Goal: Navigation & Orientation: Understand site structure

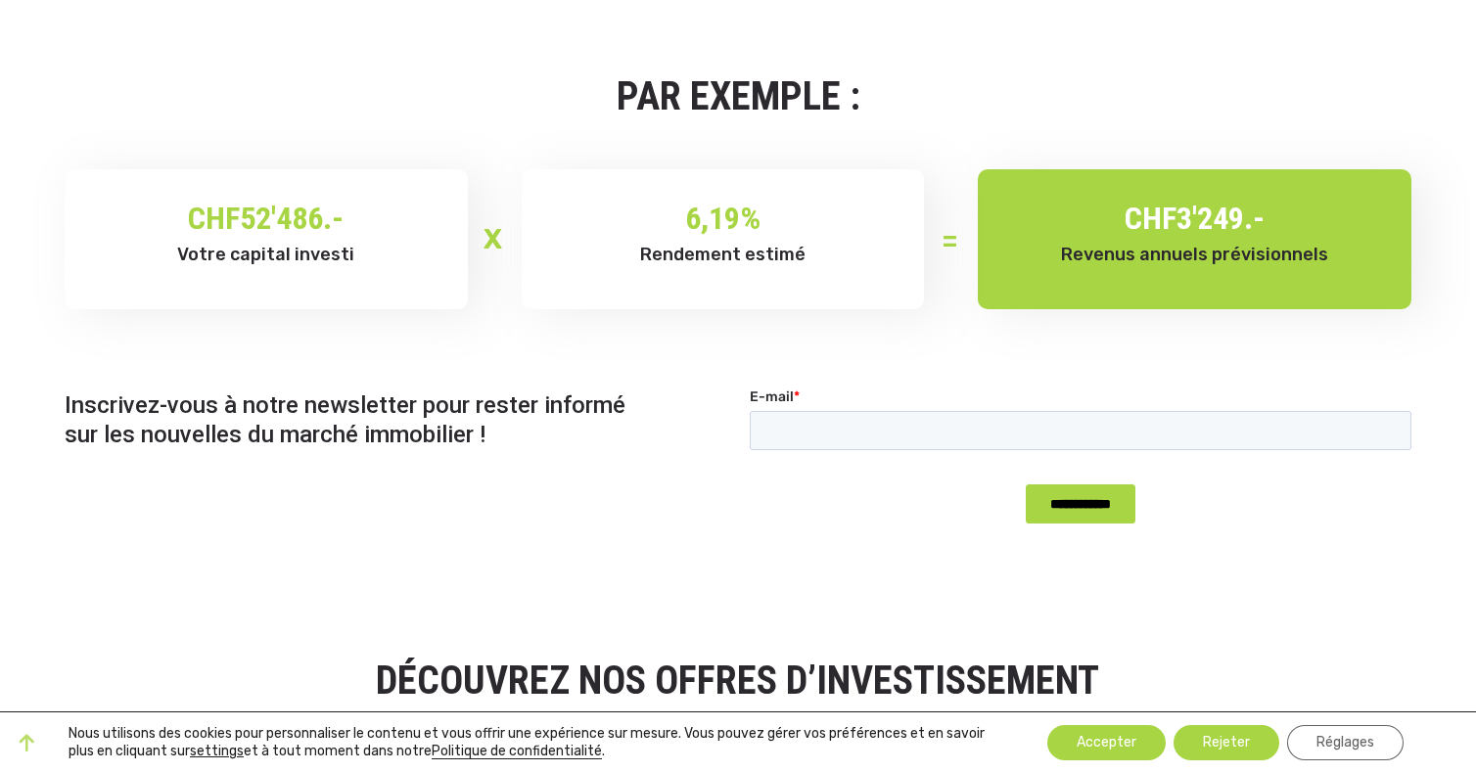
scroll to position [1633, 0]
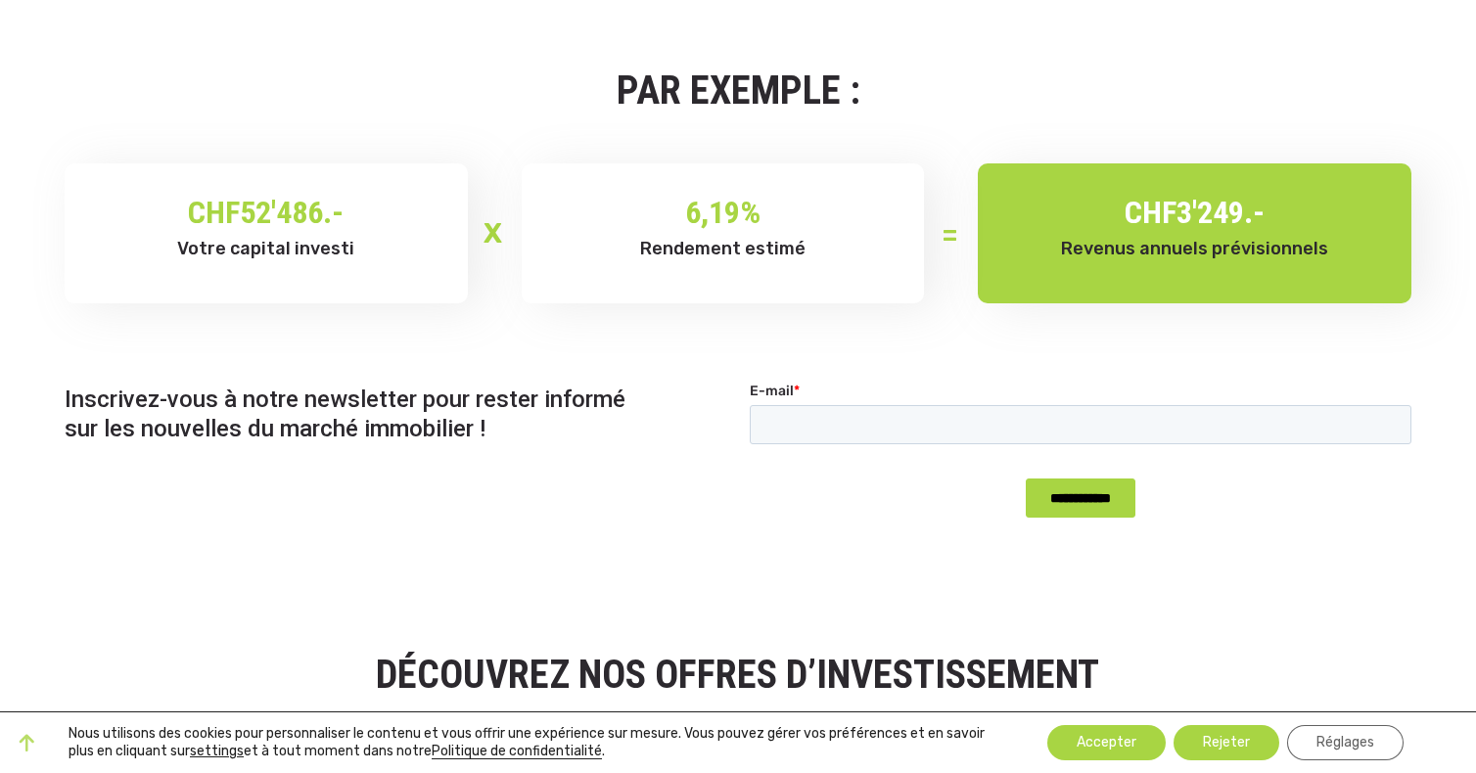
click at [303, 225] on span "52'486.-" at bounding box center [292, 212] width 104 height 37
click at [1126, 732] on button "Accepter" at bounding box center [1106, 742] width 118 height 35
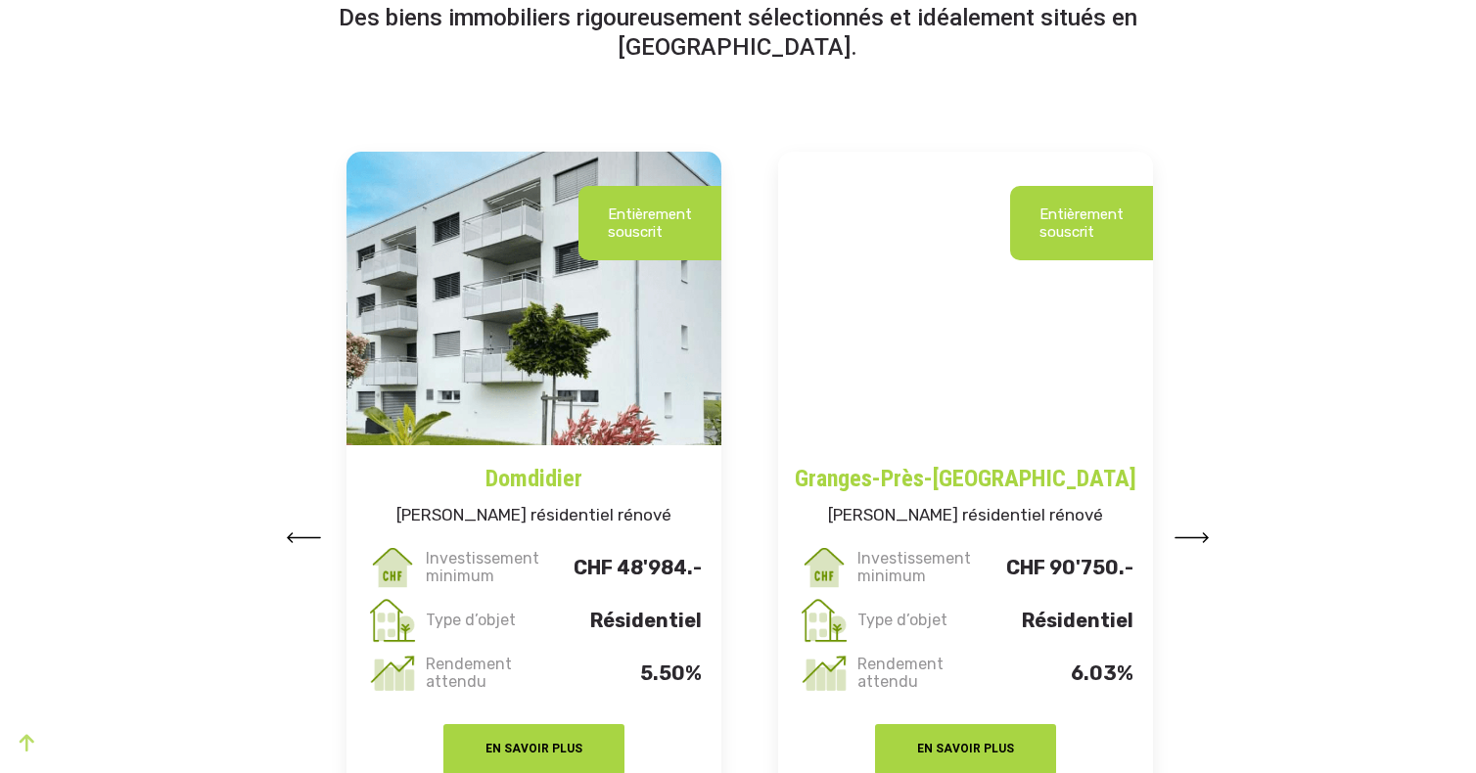
scroll to position [2362, 0]
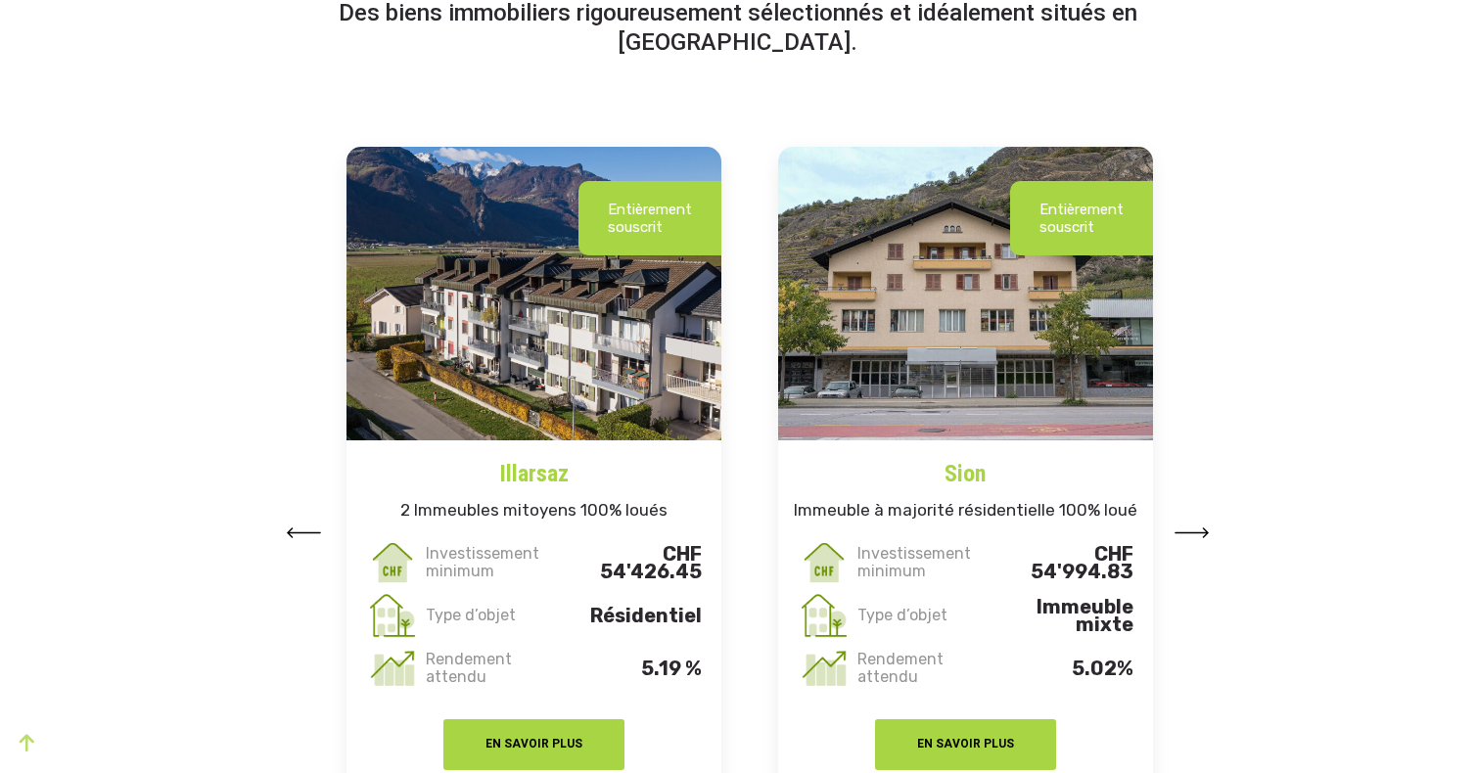
click at [1198, 532] on img at bounding box center [1192, 533] width 35 height 11
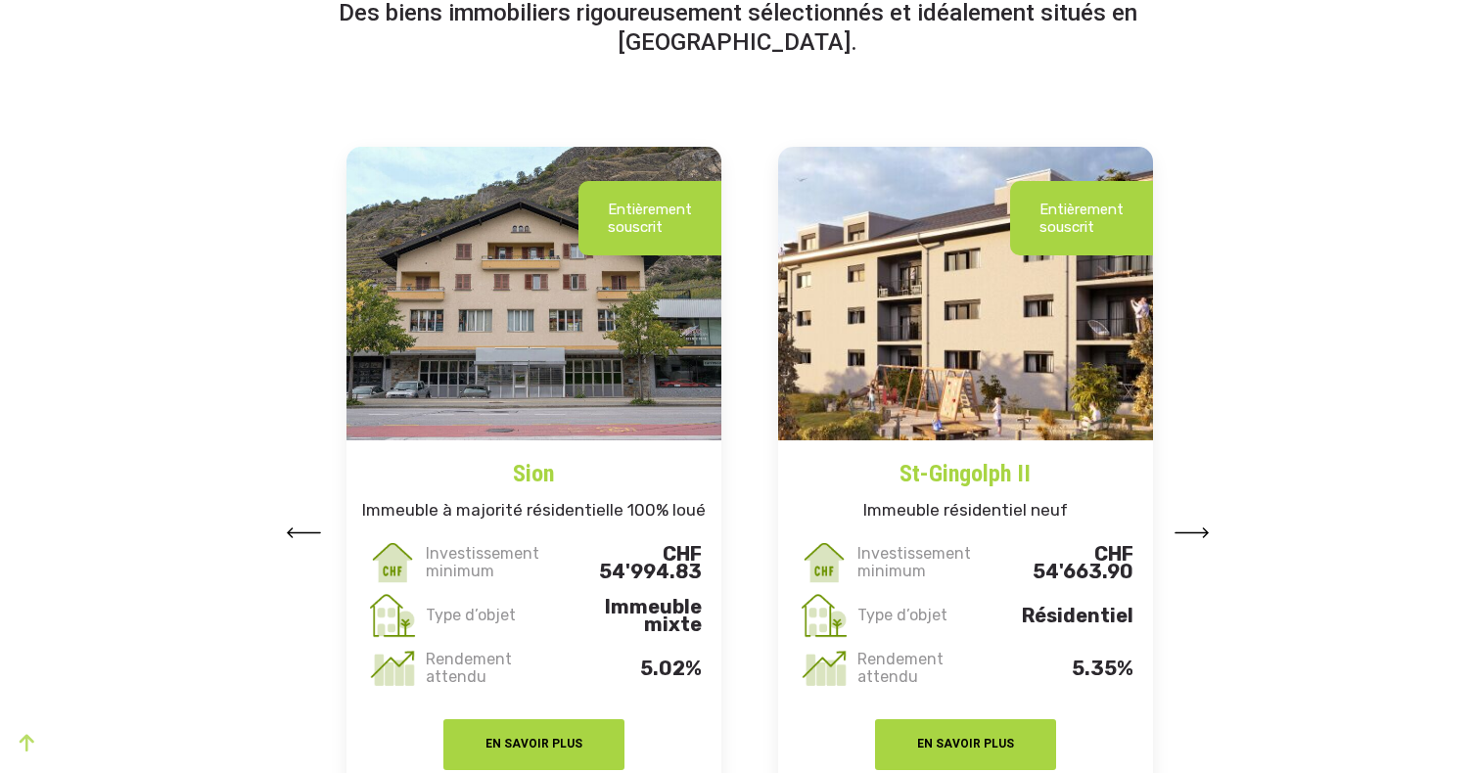
click at [1198, 532] on img at bounding box center [1192, 533] width 35 height 11
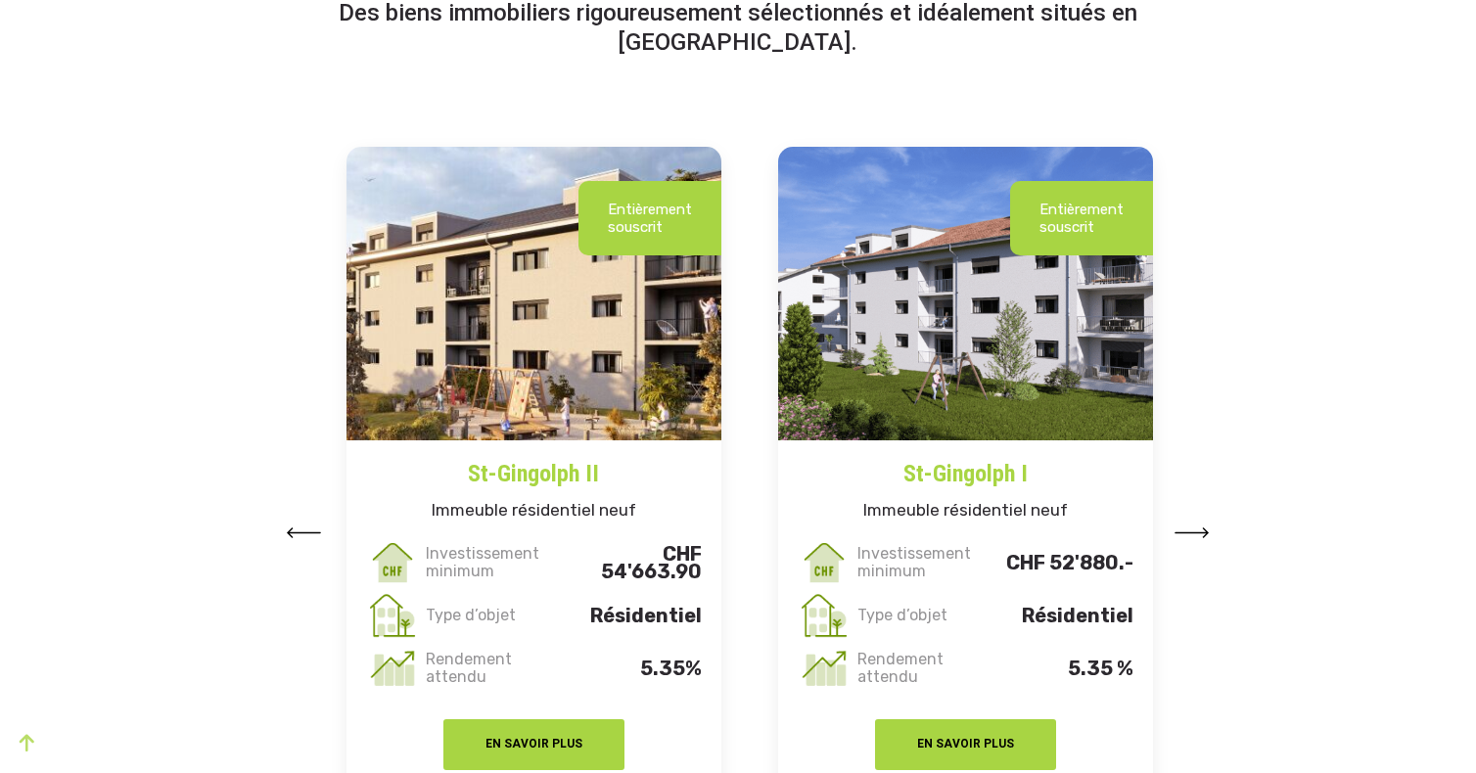
click at [1198, 532] on img at bounding box center [1192, 533] width 35 height 11
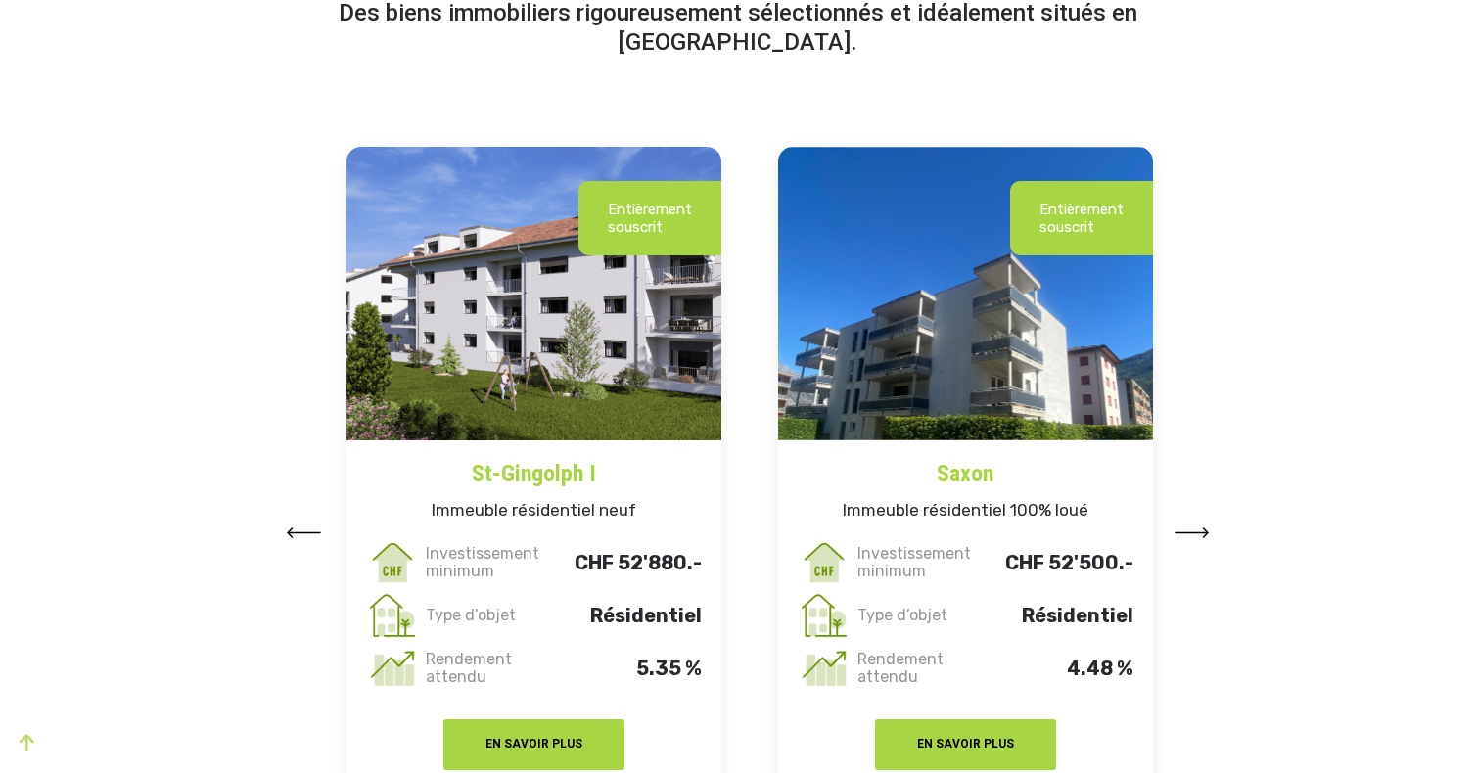
click at [1198, 532] on img at bounding box center [1192, 533] width 35 height 11
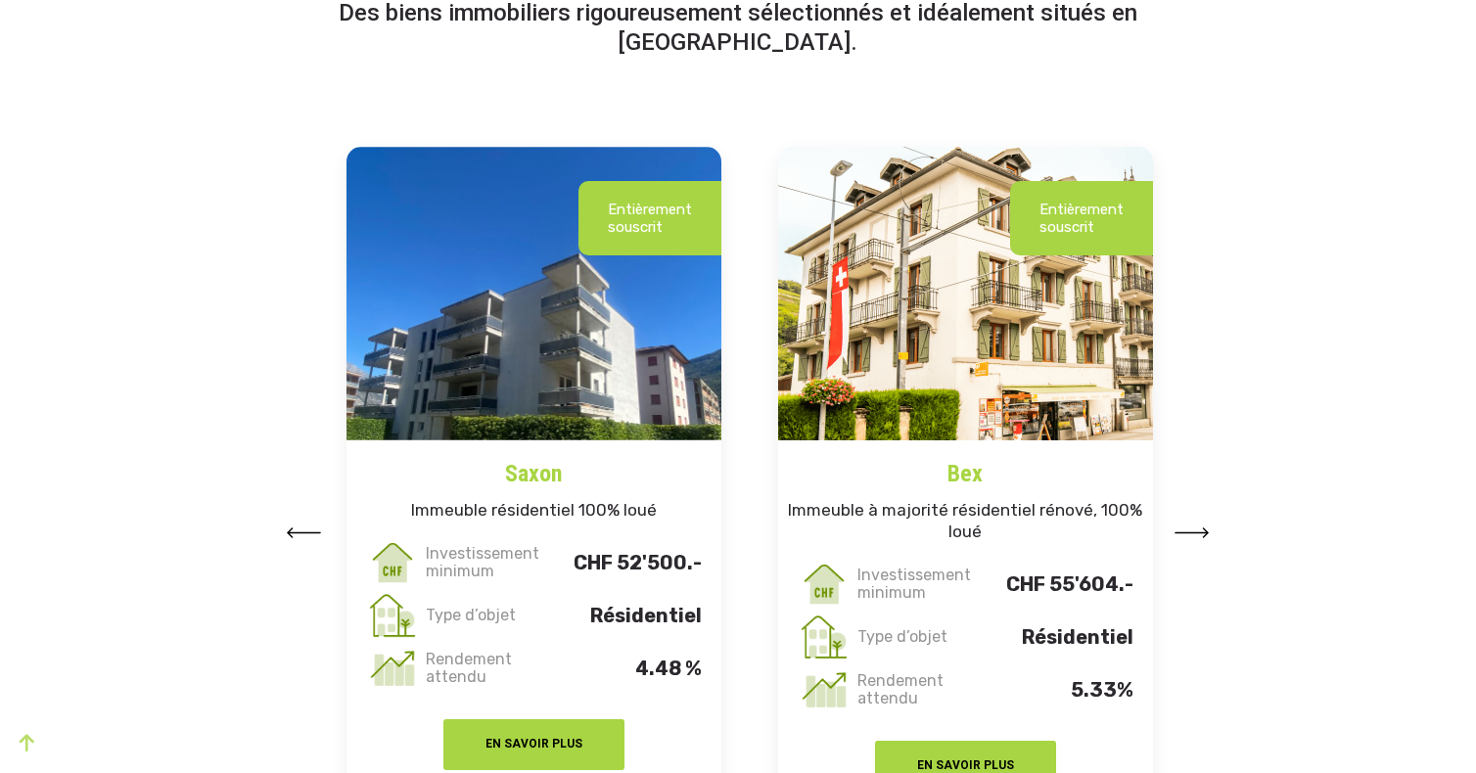
click at [1198, 532] on img at bounding box center [1192, 533] width 35 height 11
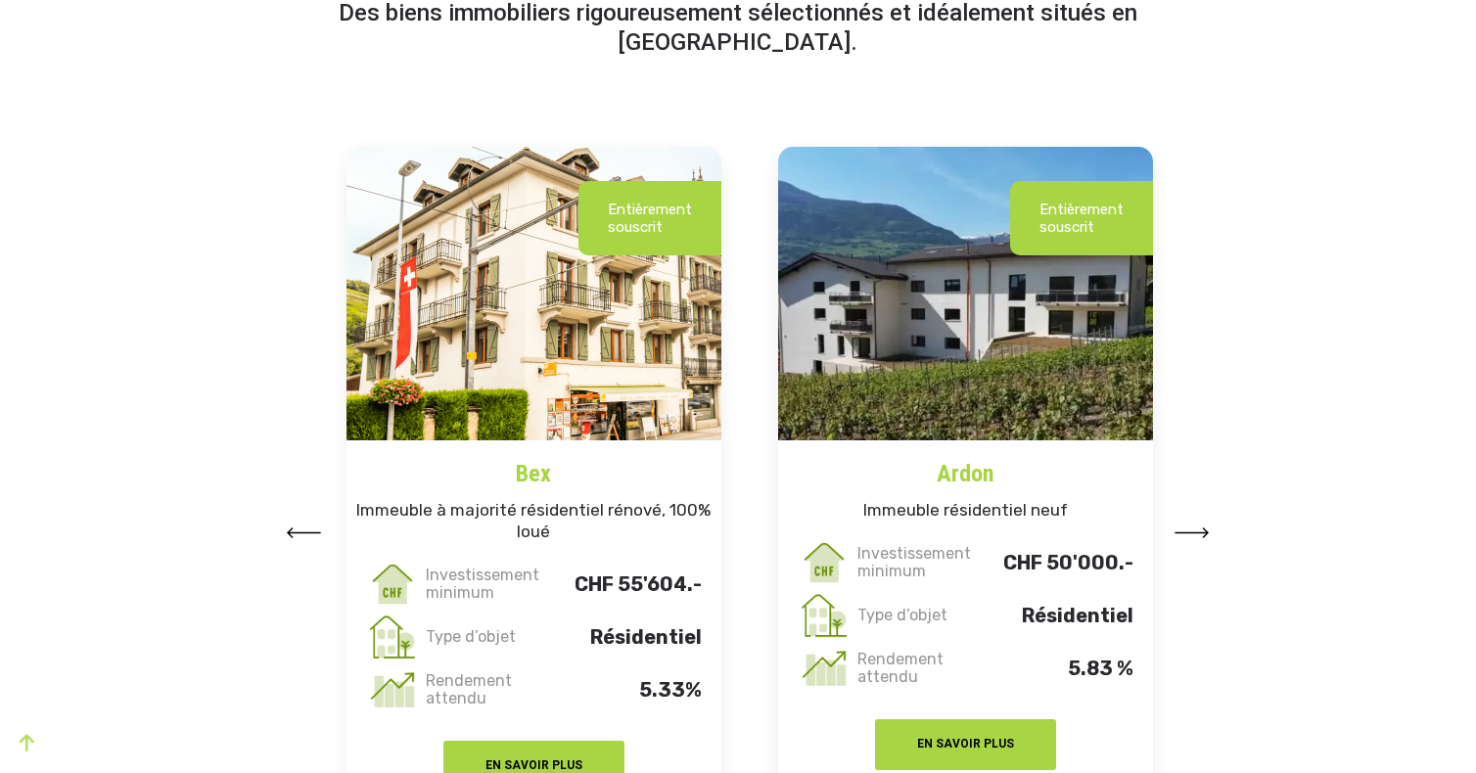
click at [1198, 532] on img at bounding box center [1192, 533] width 35 height 11
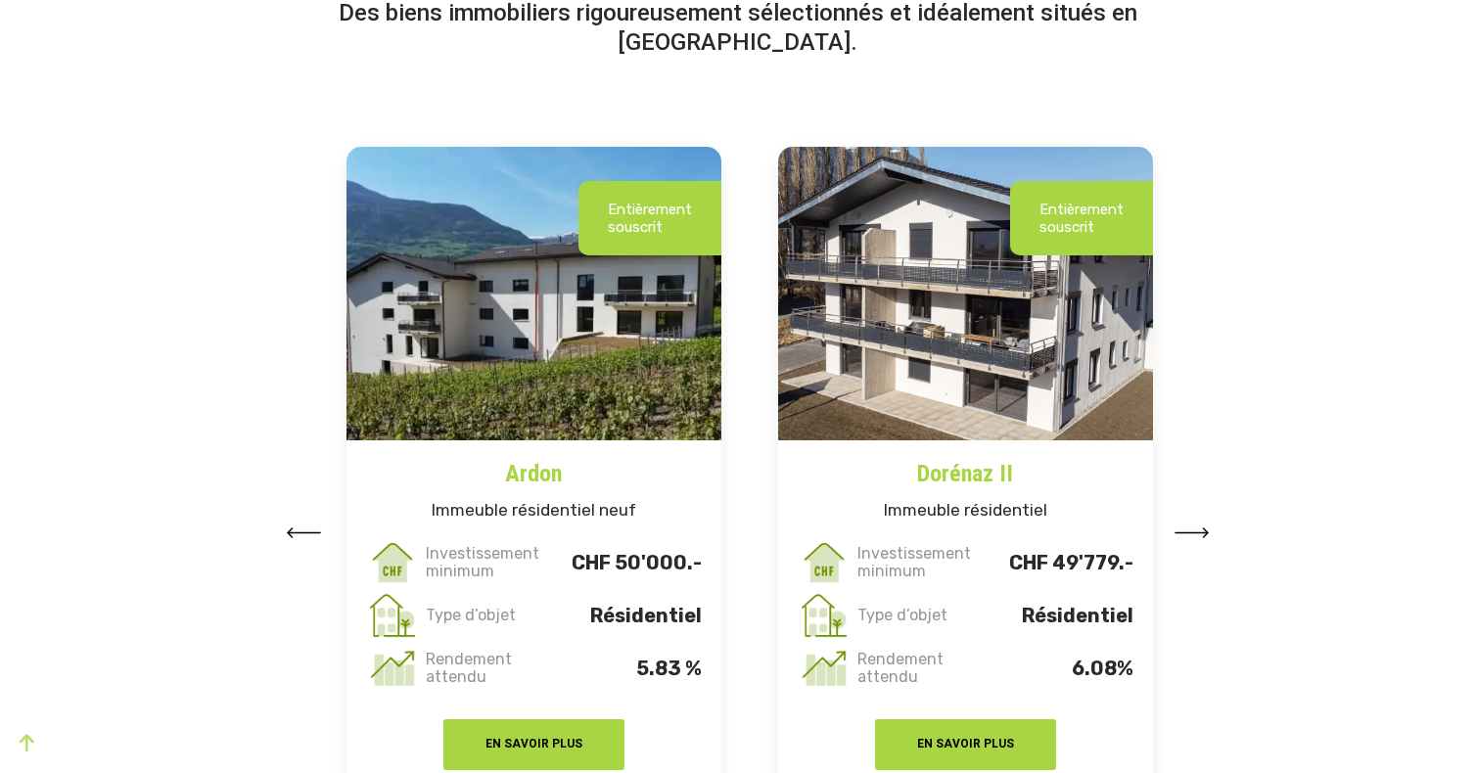
click at [1198, 532] on img at bounding box center [1192, 533] width 35 height 11
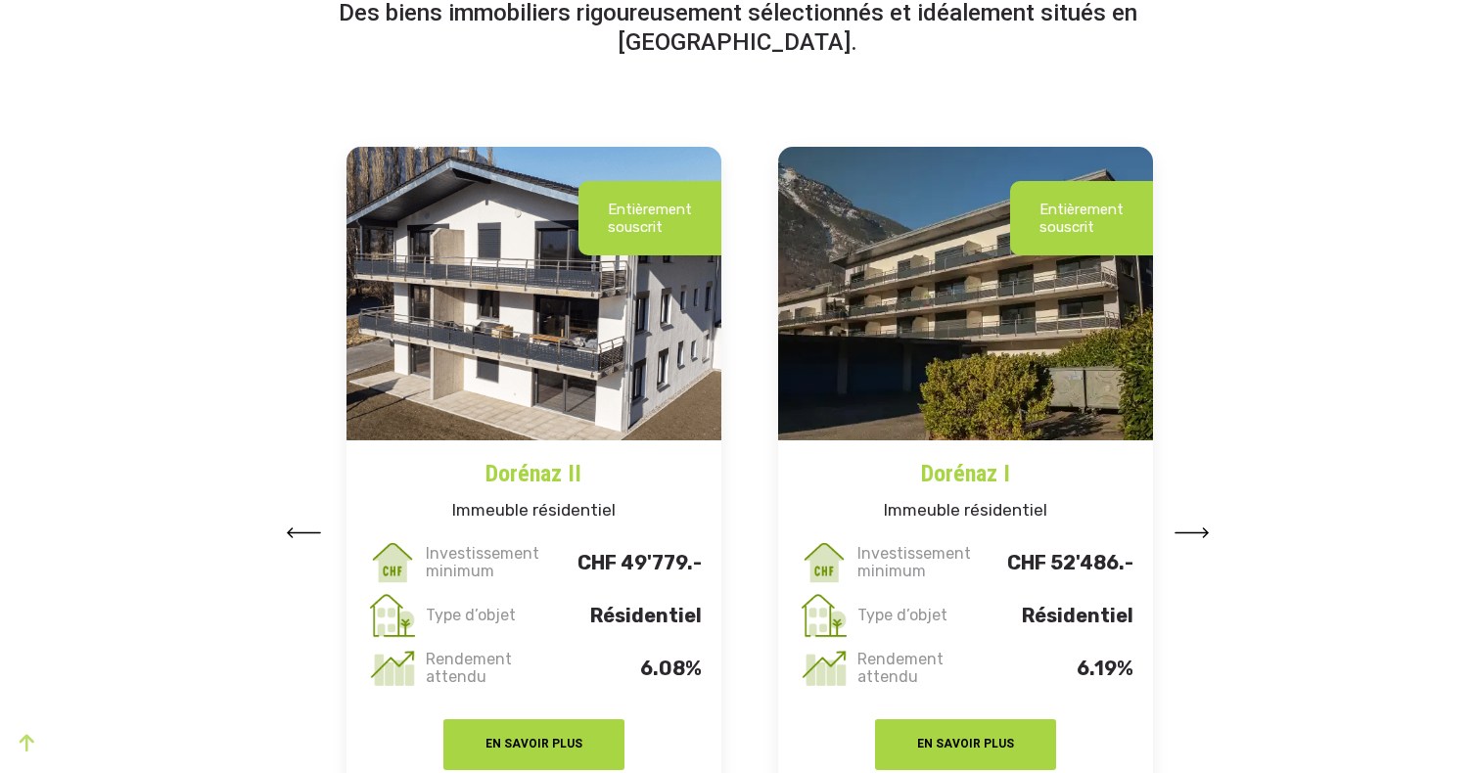
click at [1198, 532] on img at bounding box center [1192, 533] width 35 height 11
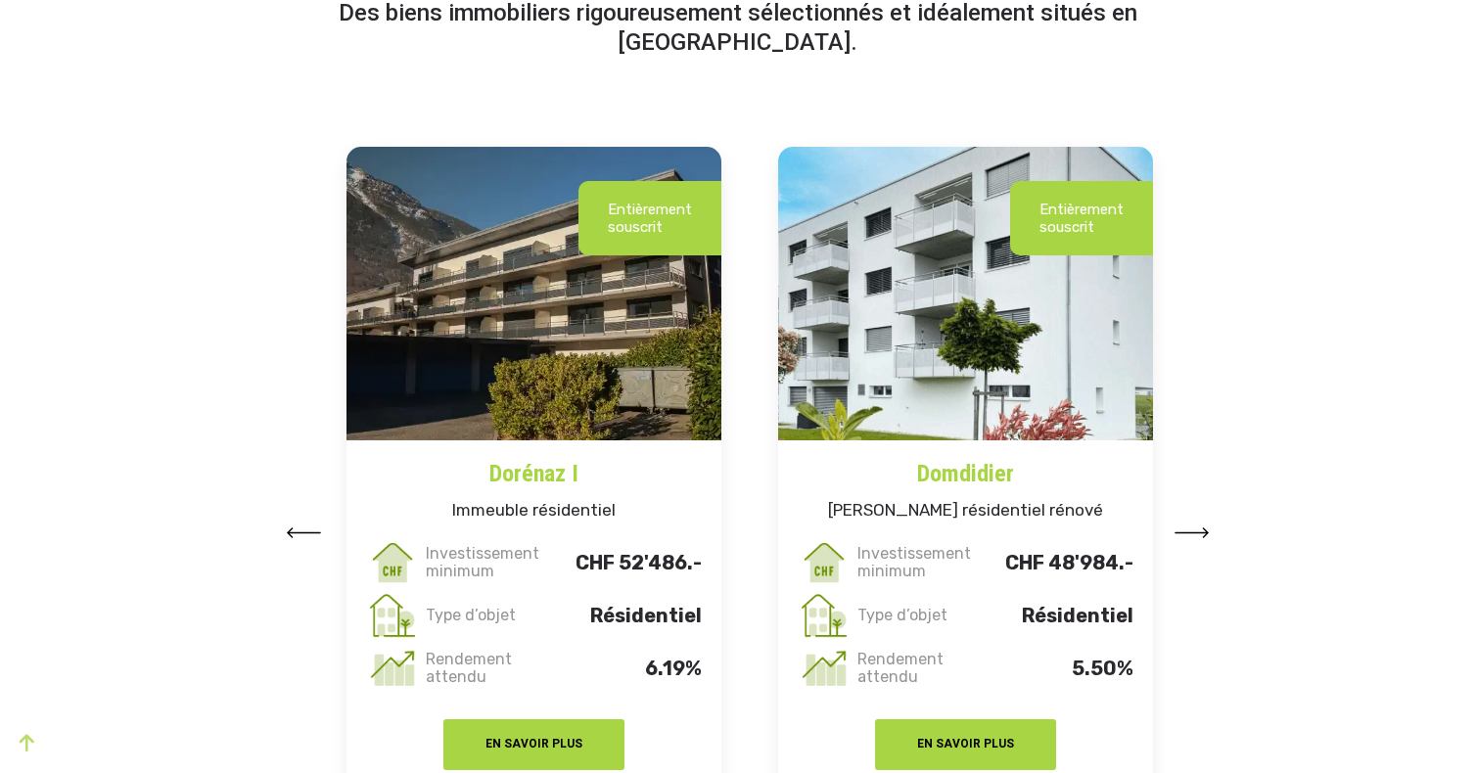
click at [1198, 532] on img at bounding box center [1192, 533] width 35 height 11
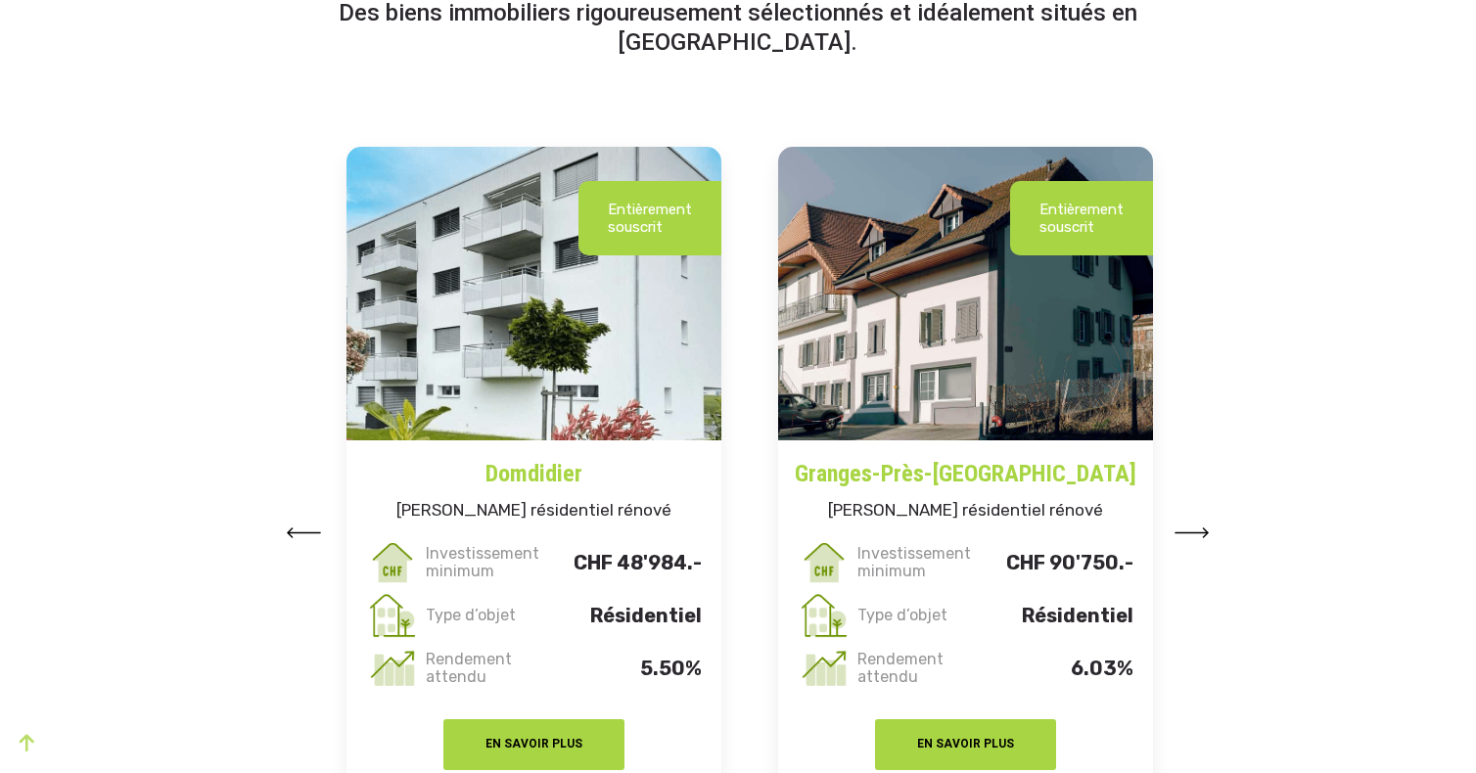
click at [1198, 532] on img at bounding box center [1192, 533] width 35 height 11
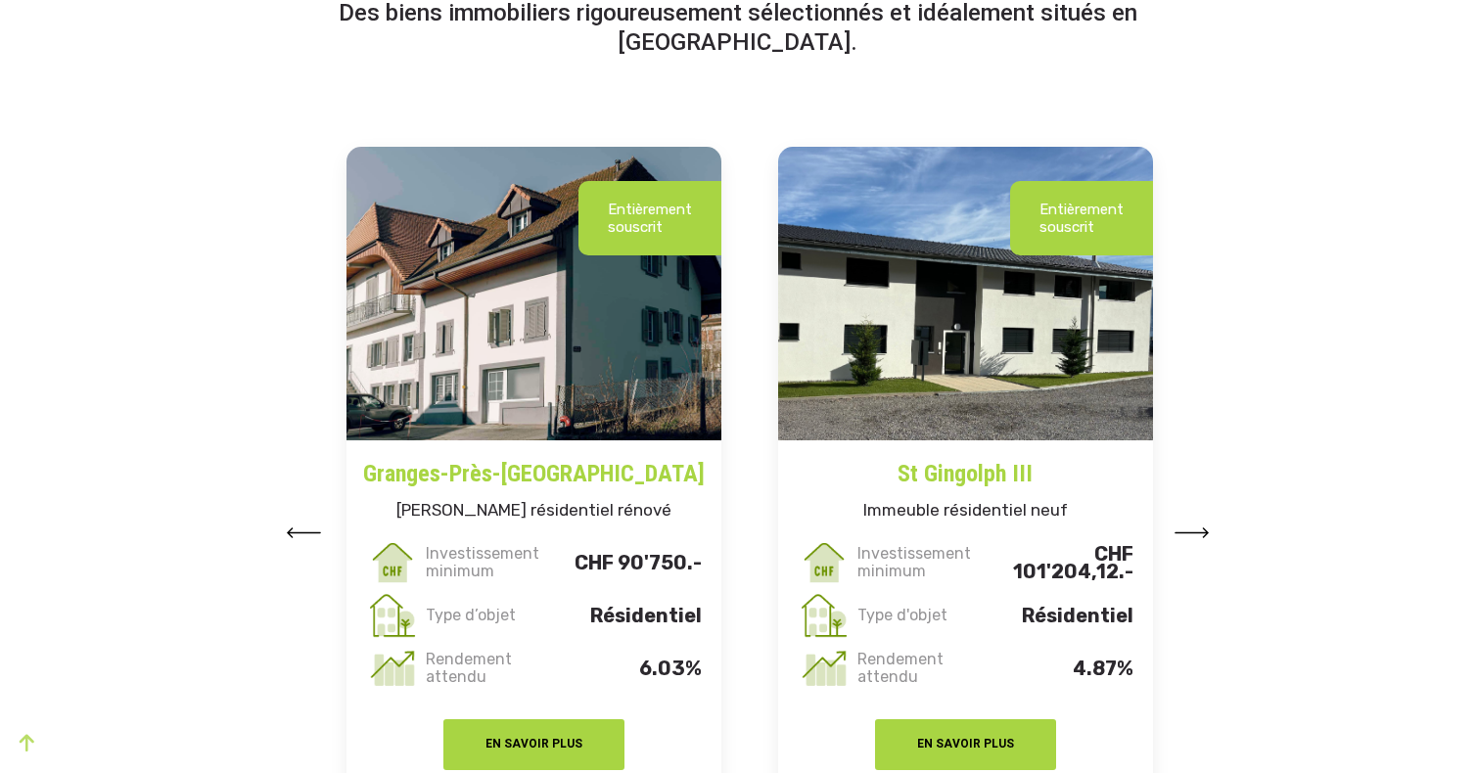
click at [1198, 532] on img at bounding box center [1192, 533] width 35 height 11
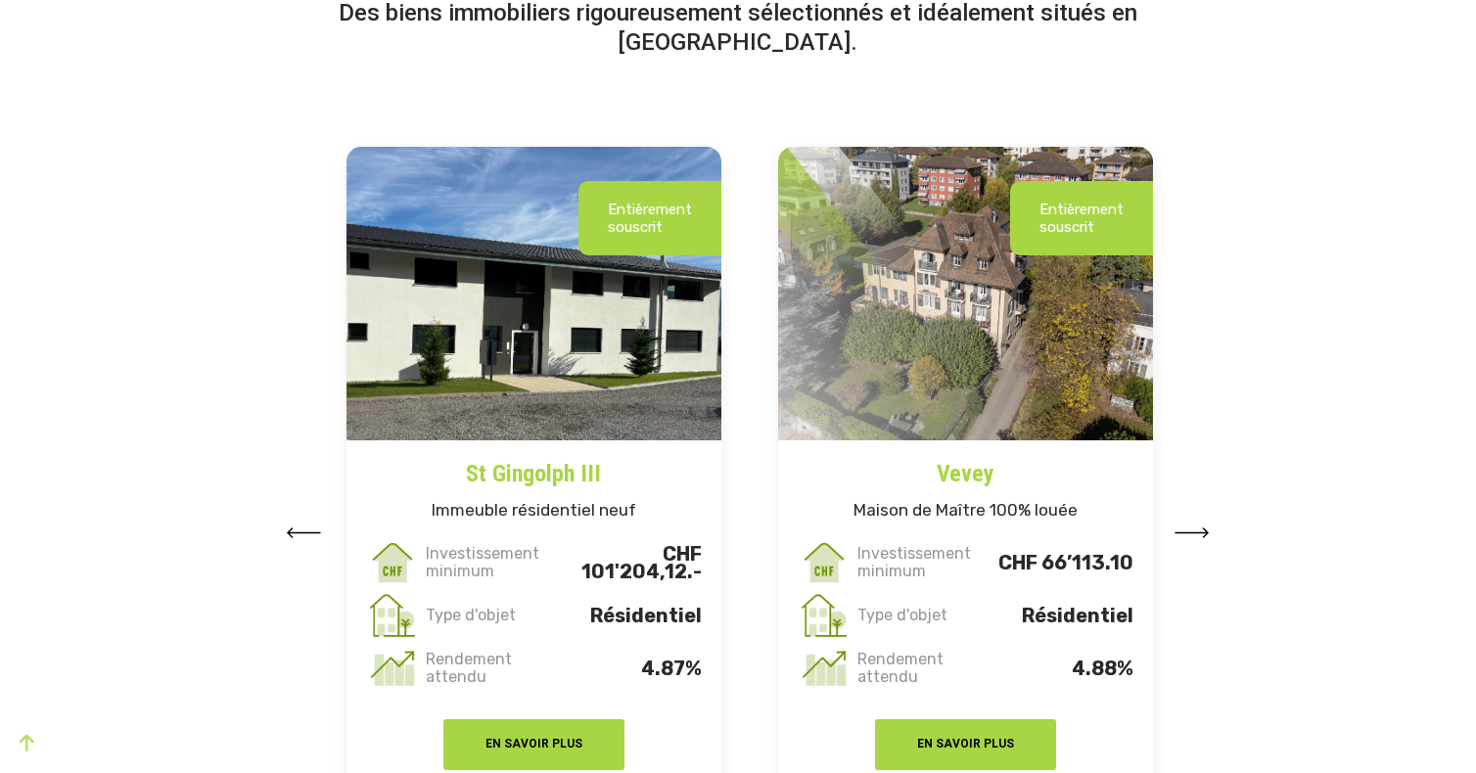
click at [1198, 532] on img at bounding box center [1192, 533] width 35 height 11
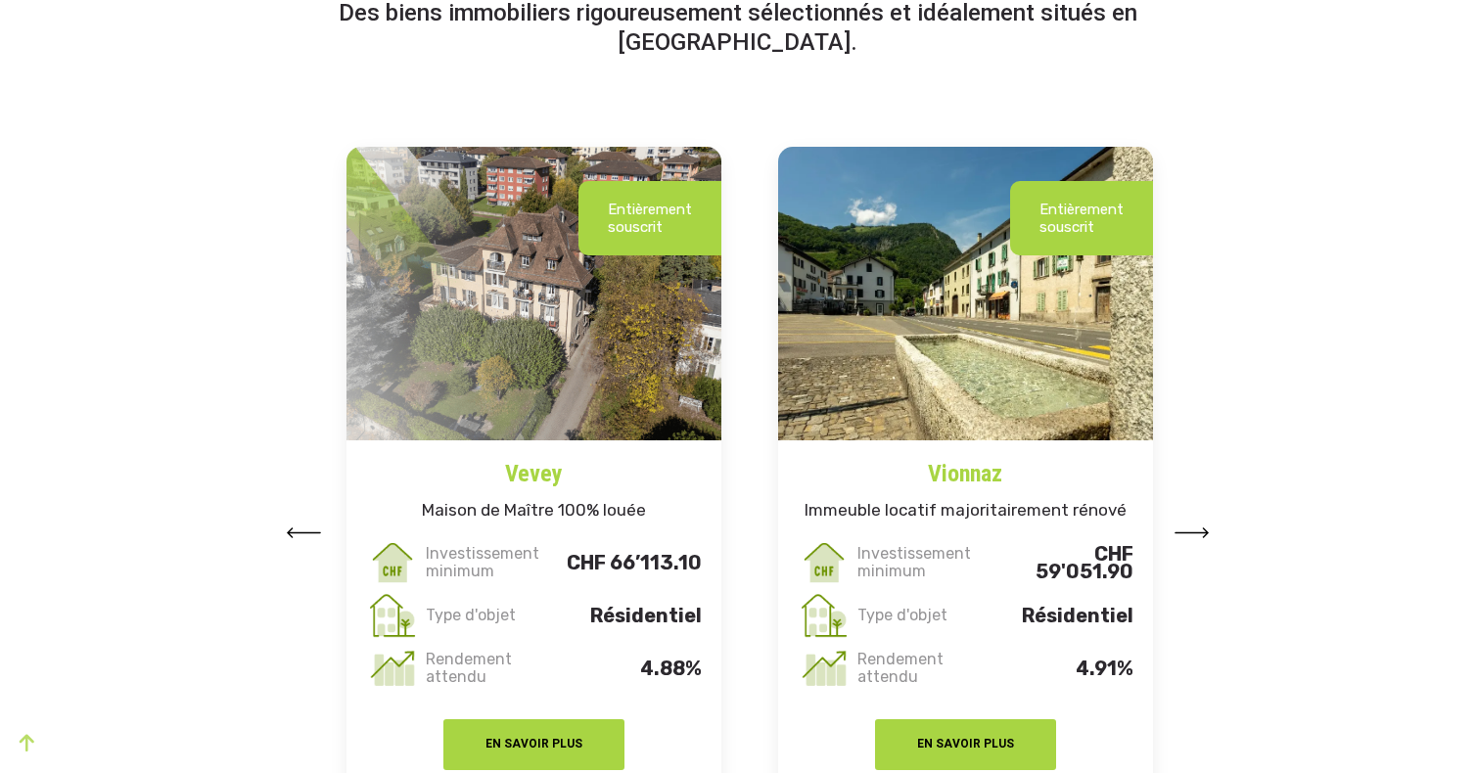
click at [1198, 532] on img at bounding box center [1192, 533] width 35 height 11
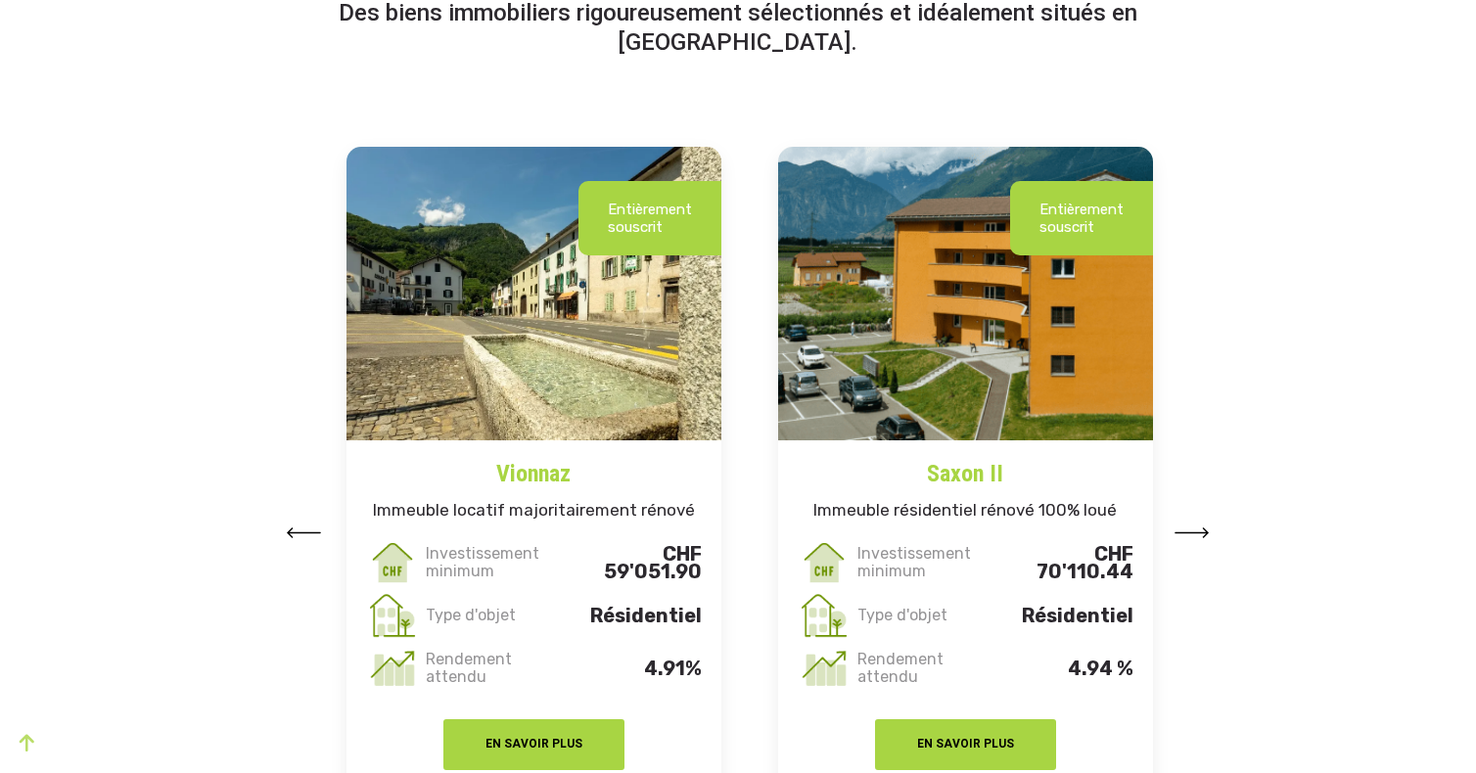
click at [1198, 532] on img at bounding box center [1192, 533] width 35 height 11
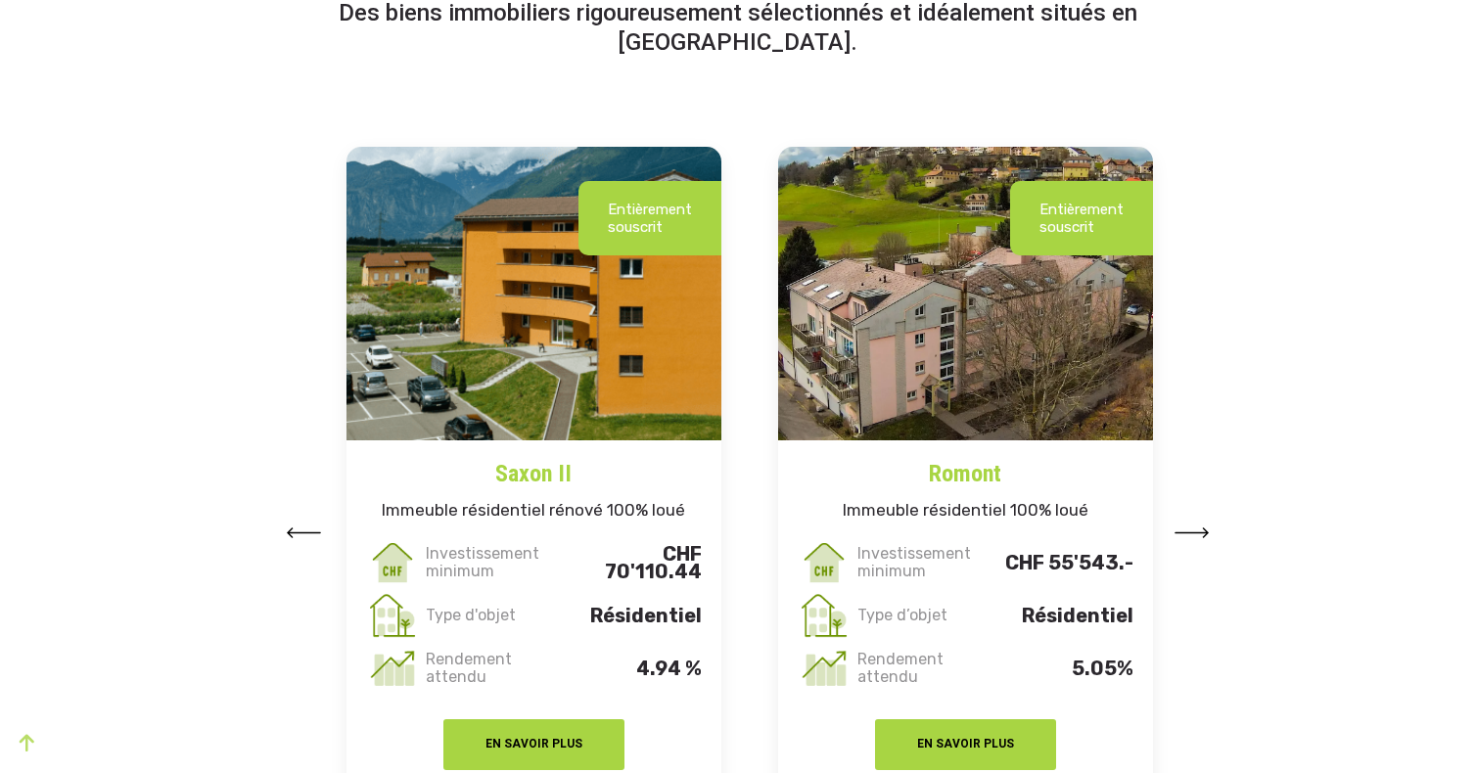
click at [1198, 532] on img at bounding box center [1192, 533] width 35 height 11
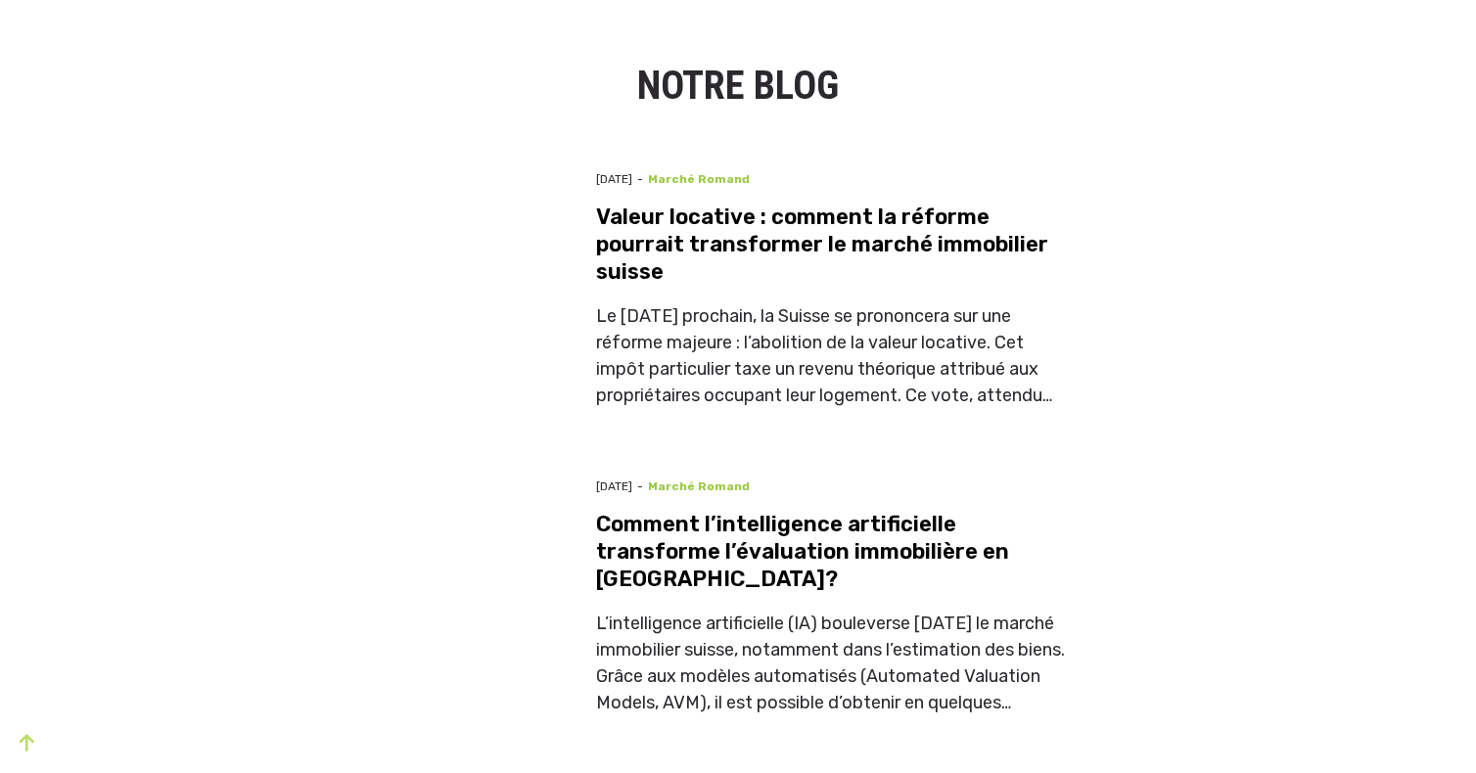
scroll to position [6093, 0]
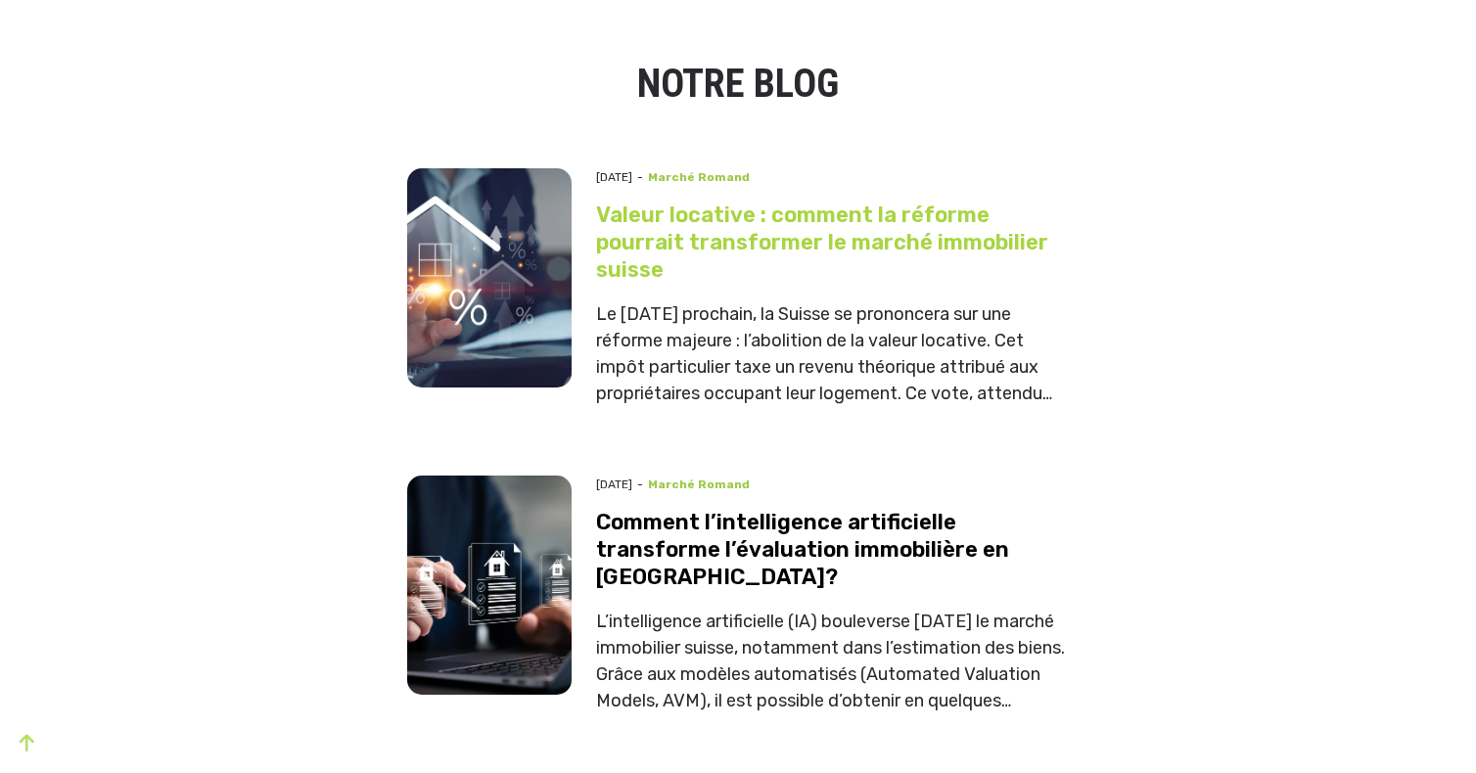
click at [684, 202] on link "Valeur locative : comment la réforme pourrait transformer le marché immobilier …" at bounding box center [822, 242] width 452 height 81
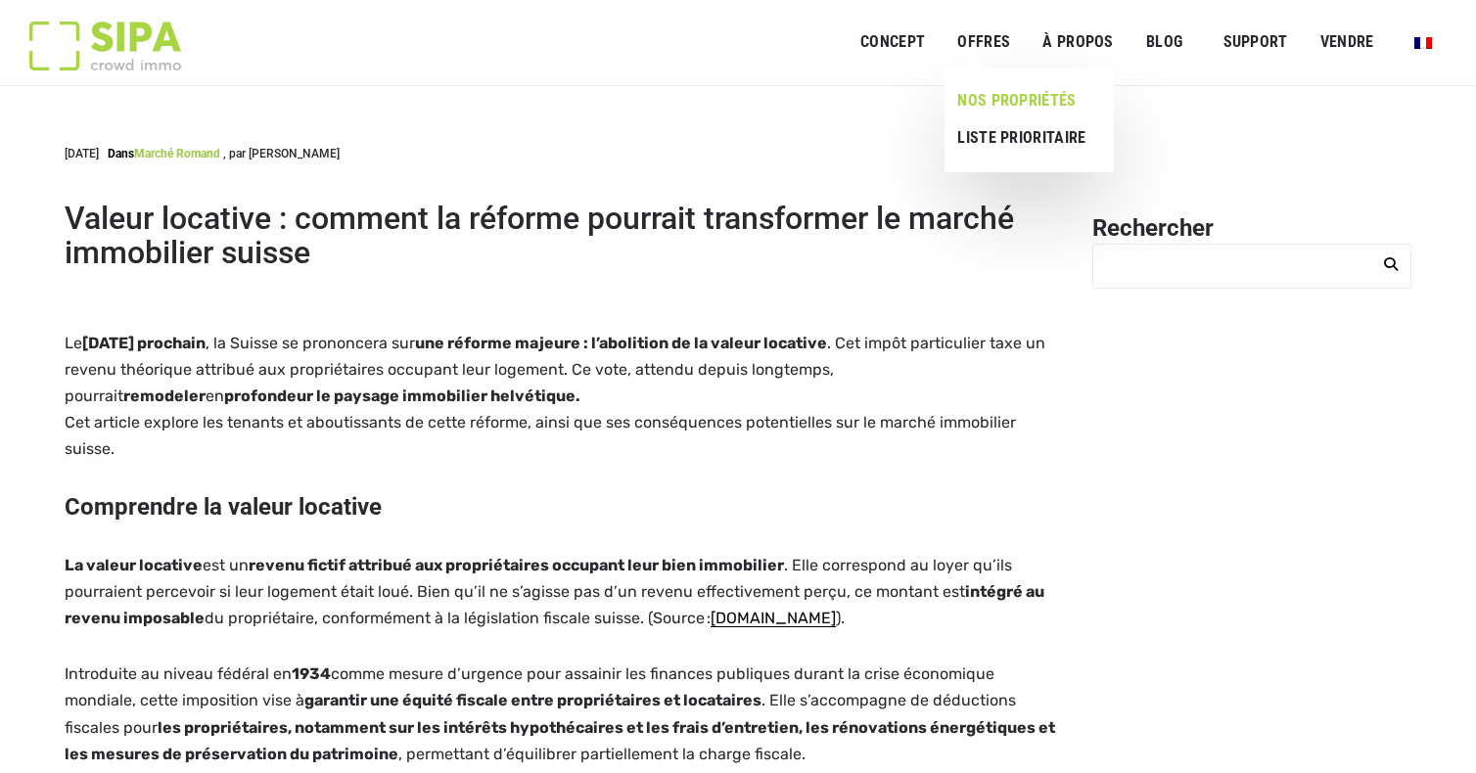
click at [991, 94] on link "NOS PROPRIÉTÉS" at bounding box center [1022, 100] width 154 height 37
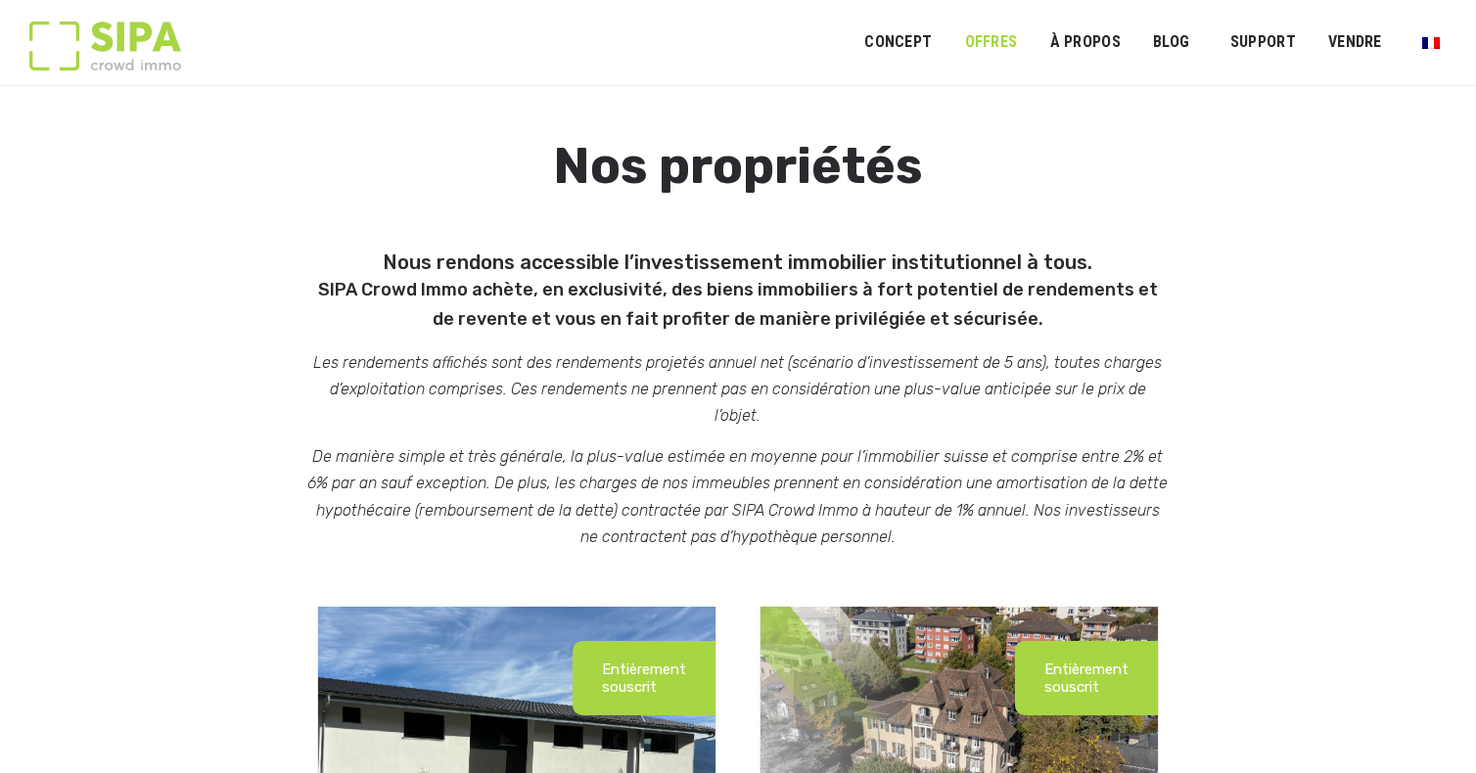
click at [987, 43] on link "OFFRES" at bounding box center [990, 43] width 78 height 44
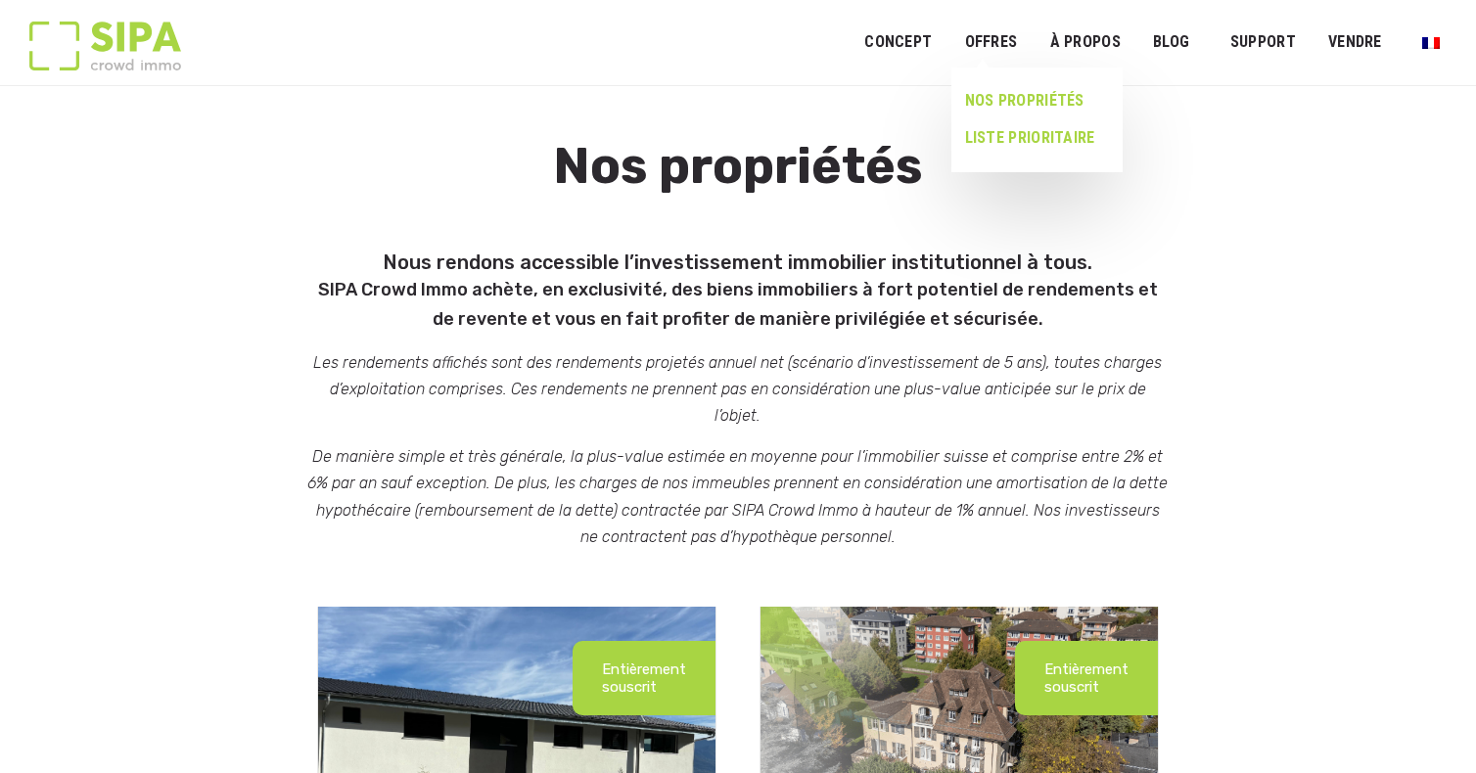
click at [998, 134] on link "LISTE PRIORITAIRE" at bounding box center [1029, 137] width 156 height 37
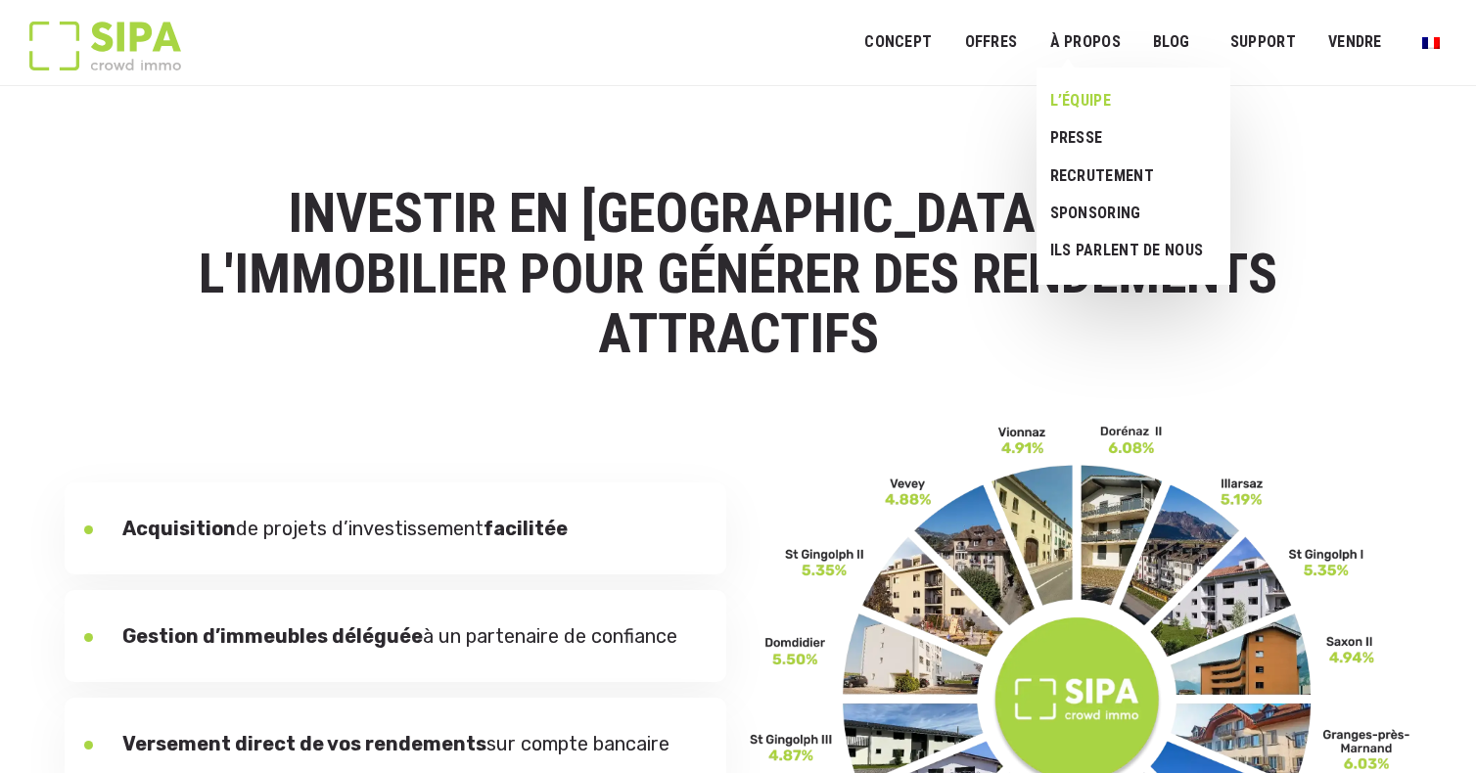
click at [1089, 104] on link "L’ÉQUIPE" at bounding box center [1126, 100] width 179 height 37
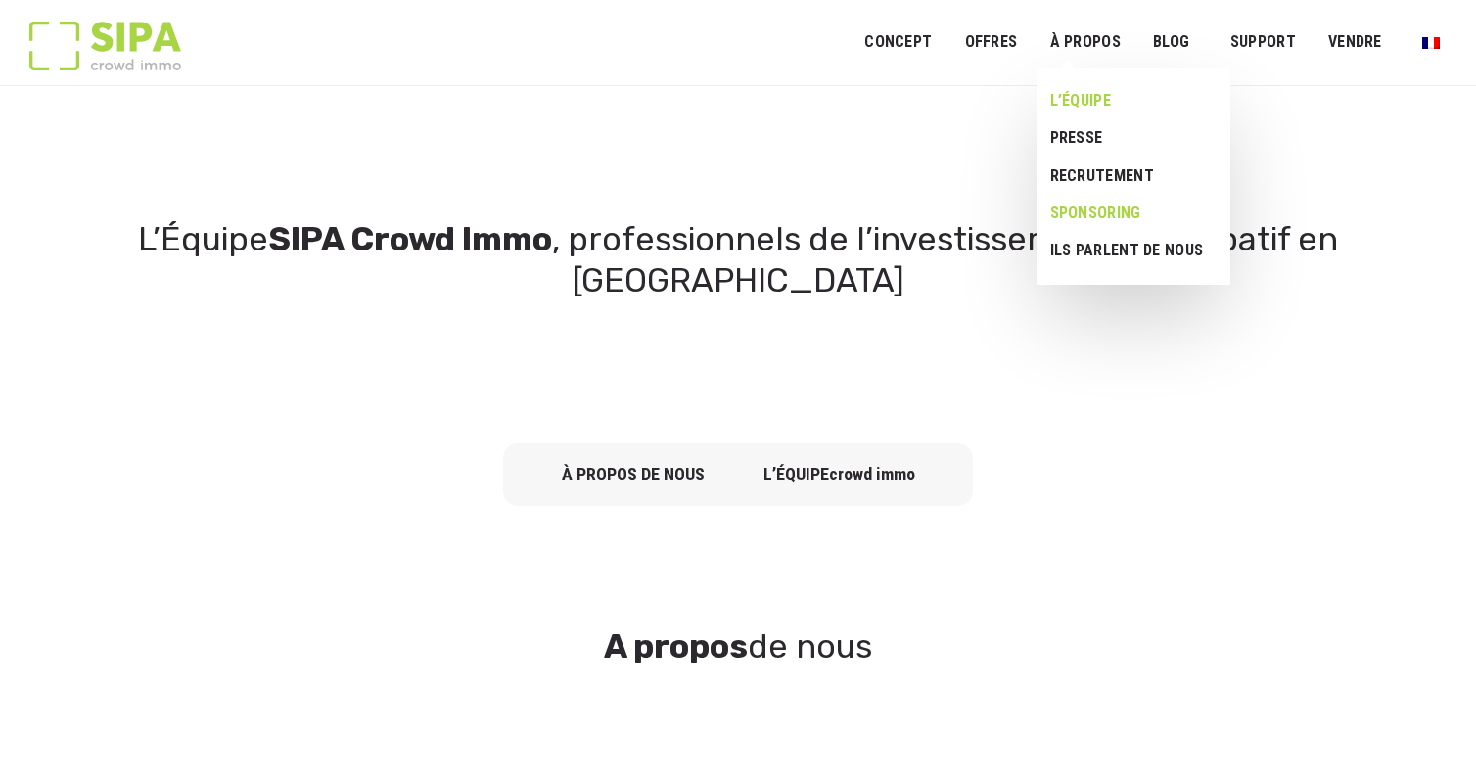
click at [1092, 209] on link "Sponsoring" at bounding box center [1126, 213] width 179 height 37
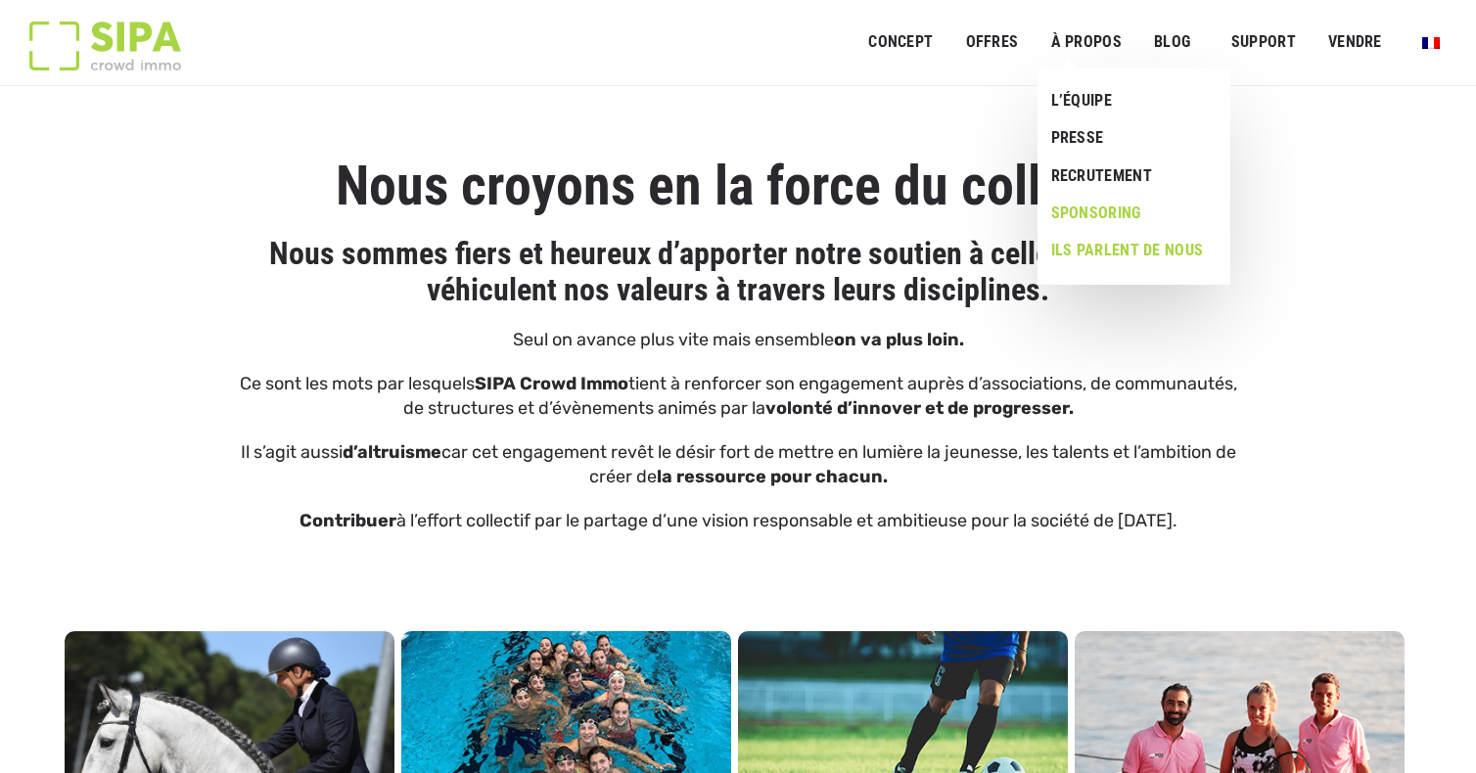
click at [1081, 247] on link "Ils parlent de nous" at bounding box center [1127, 250] width 178 height 37
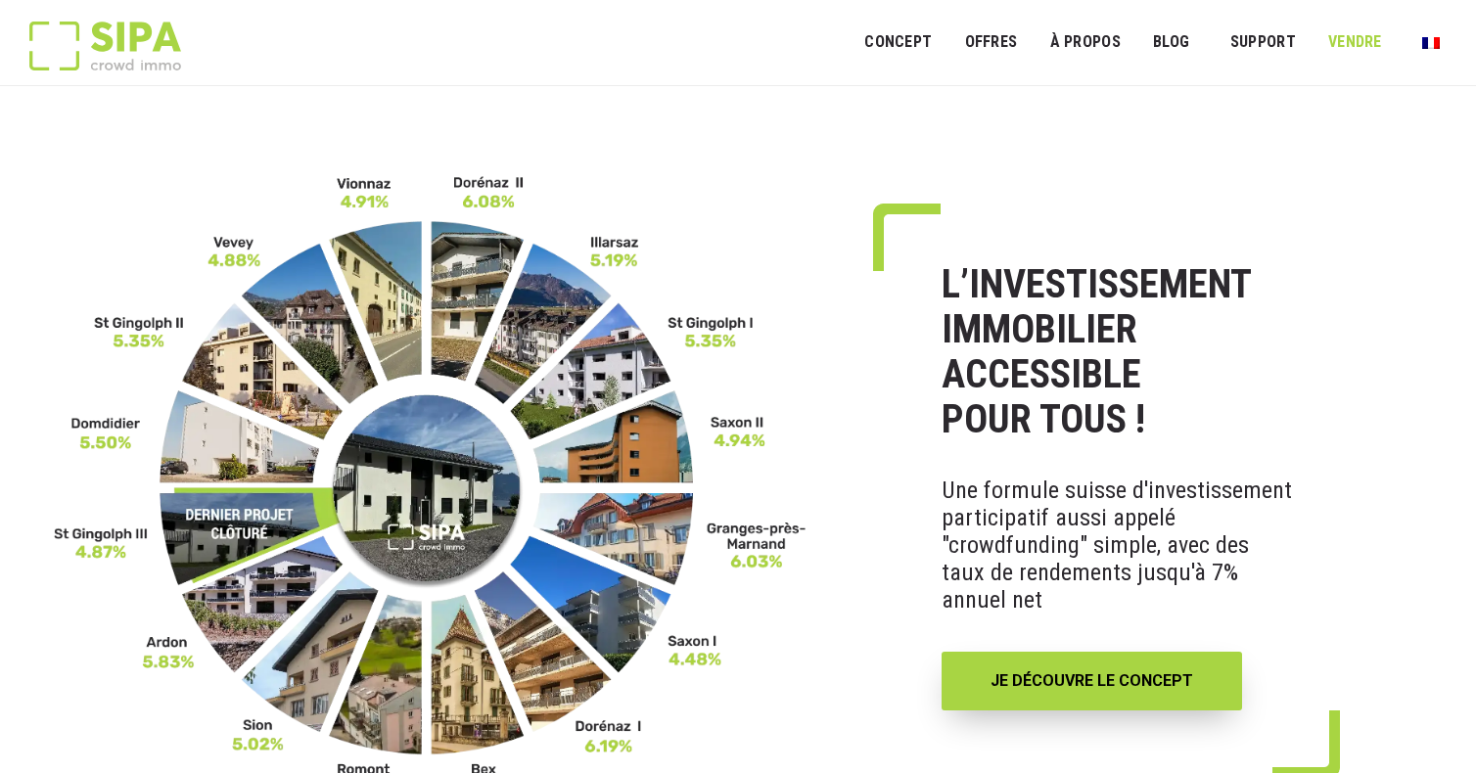
click at [1353, 43] on link "VENDRE" at bounding box center [1355, 43] width 79 height 44
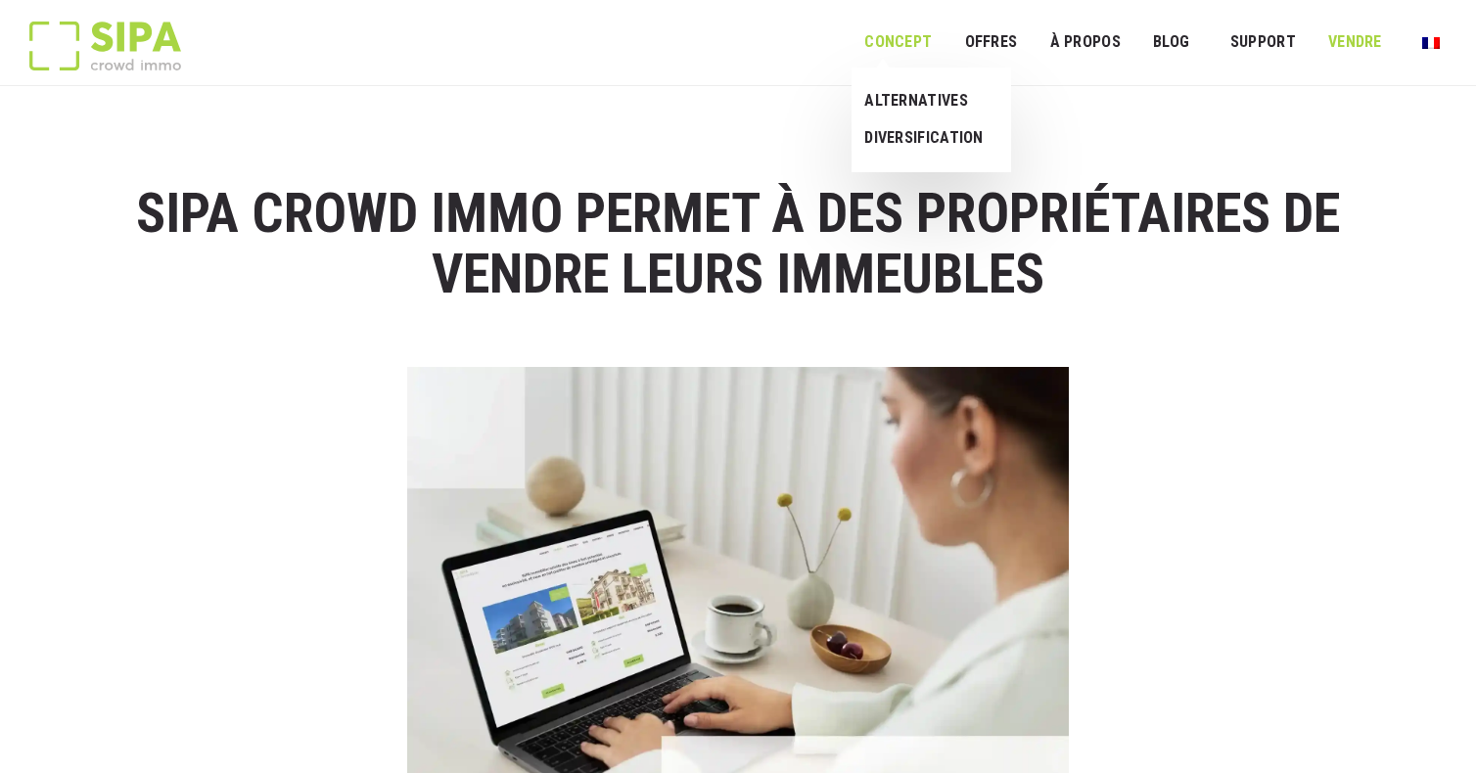
click at [890, 39] on link "Concept" at bounding box center [898, 43] width 93 height 44
